Goal: Task Accomplishment & Management: Manage account settings

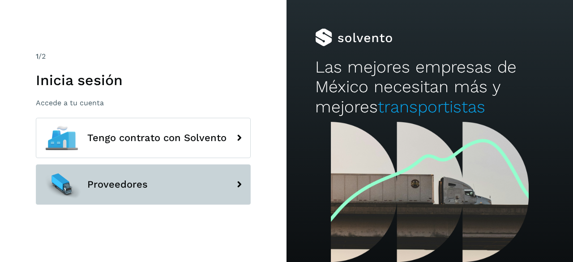
click at [134, 183] on span "Proveedores" at bounding box center [117, 184] width 60 height 11
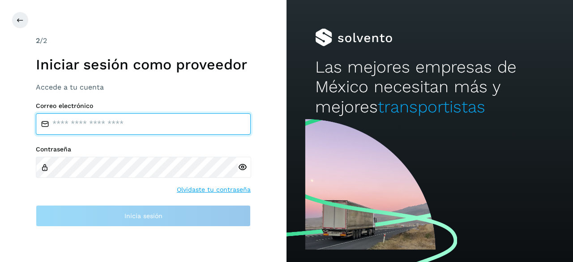
click at [120, 125] on input "email" at bounding box center [143, 123] width 215 height 21
type input "**********"
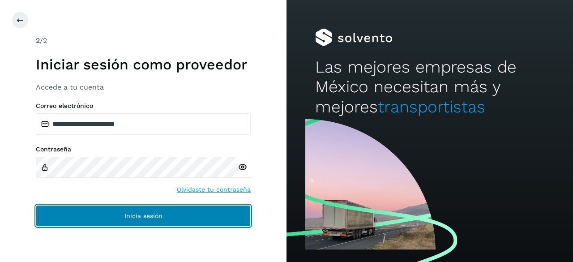
click at [143, 213] on span "Inicia sesión" at bounding box center [143, 216] width 38 height 6
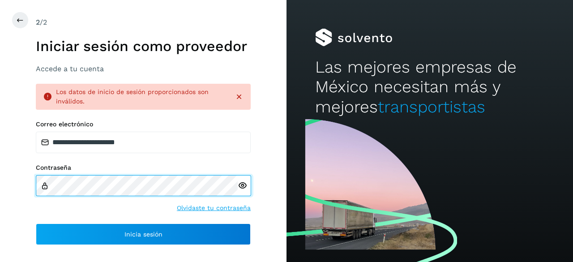
click at [23, 191] on div "**********" at bounding box center [143, 131] width 287 height 262
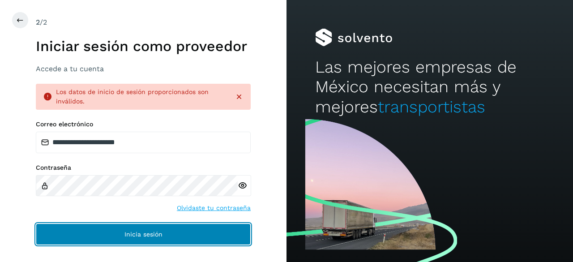
click at [83, 230] on button "Inicia sesión" at bounding box center [143, 233] width 215 height 21
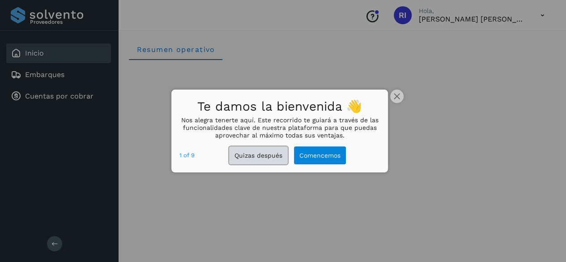
click at [248, 159] on button "Quizas después" at bounding box center [258, 155] width 59 height 18
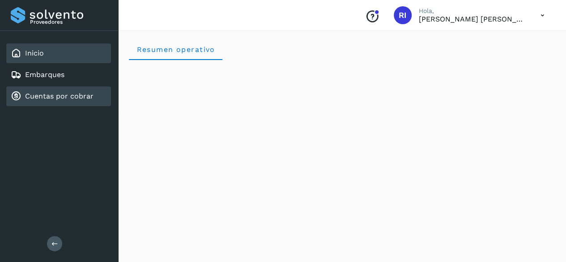
click at [46, 92] on link "Cuentas por cobrar" at bounding box center [59, 96] width 69 height 9
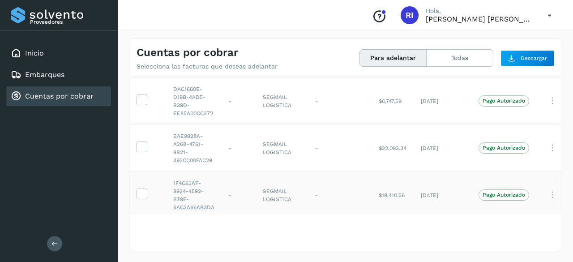
scroll to position [36, 0]
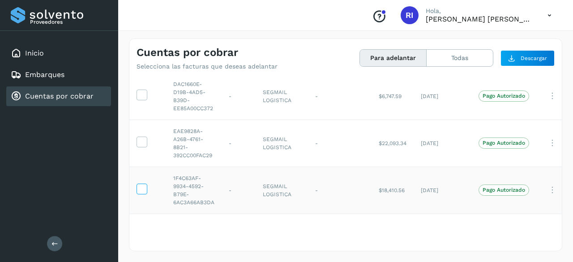
click at [141, 184] on icon at bounding box center [141, 188] width 9 height 9
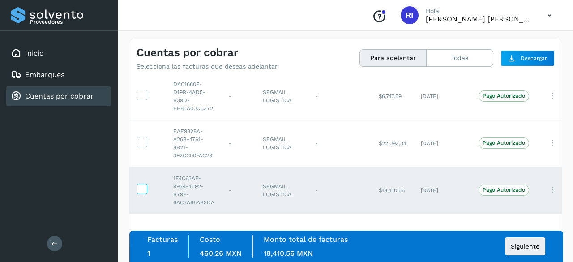
click at [138, 184] on icon at bounding box center [141, 188] width 9 height 9
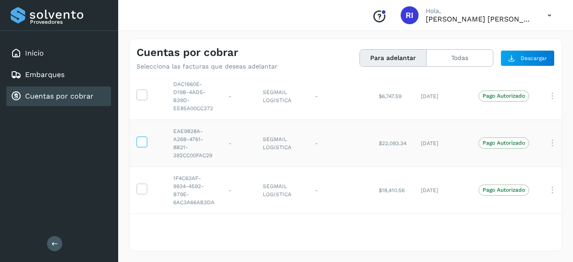
click at [142, 137] on icon at bounding box center [141, 141] width 9 height 9
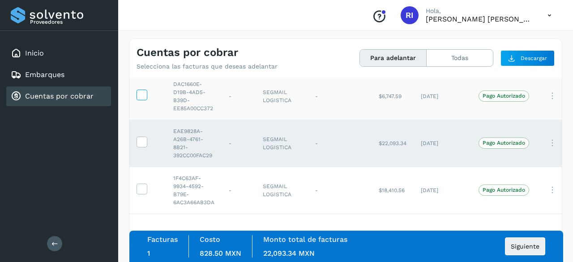
click at [141, 90] on icon at bounding box center [141, 94] width 9 height 9
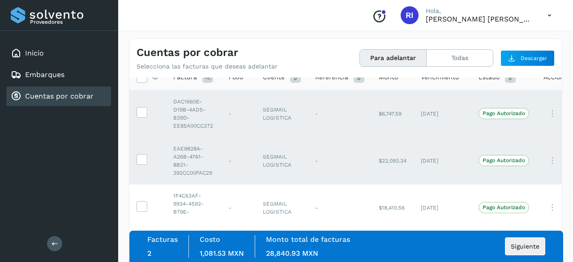
scroll to position [0, 0]
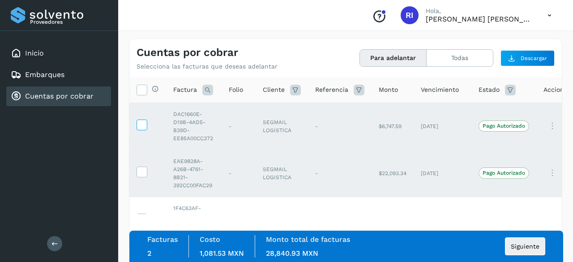
click at [141, 122] on icon at bounding box center [141, 124] width 9 height 9
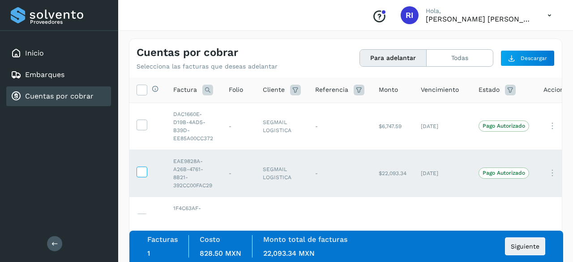
click at [141, 171] on icon at bounding box center [141, 171] width 9 height 9
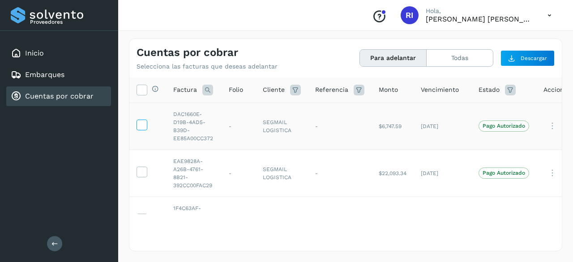
click at [141, 123] on icon at bounding box center [141, 124] width 9 height 9
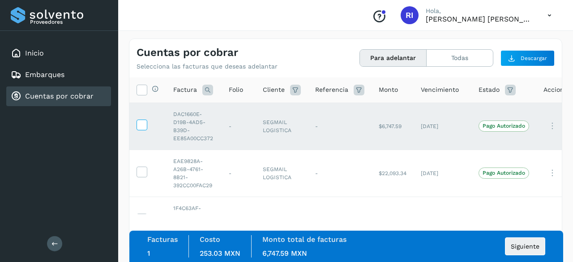
click at [141, 123] on icon at bounding box center [141, 124] width 9 height 9
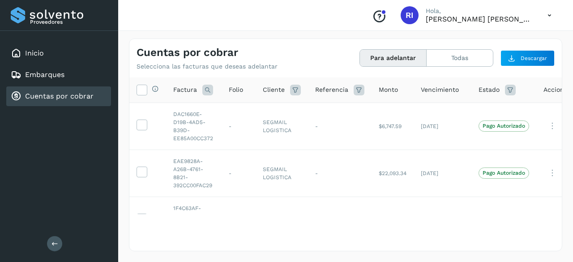
click at [548, 19] on icon at bounding box center [549, 15] width 18 height 18
click at [511, 35] on div "Cerrar sesión" at bounding box center [505, 40] width 107 height 17
